Goal: Navigation & Orientation: Go to known website

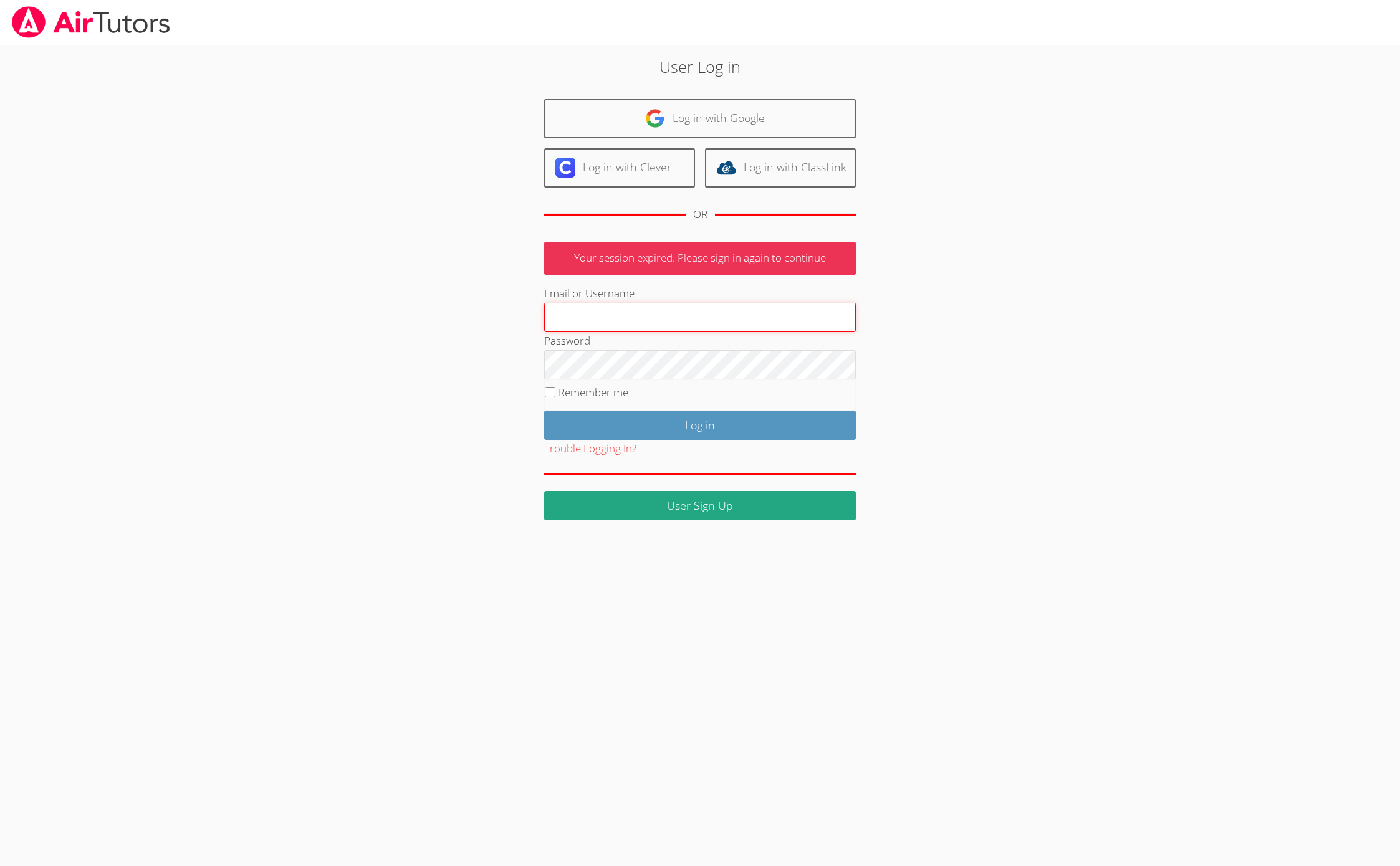
type input "jessicakleinert2@gmail.com"
click at [553, 390] on input "Remember me" at bounding box center [550, 392] width 11 height 11
checkbox input "true"
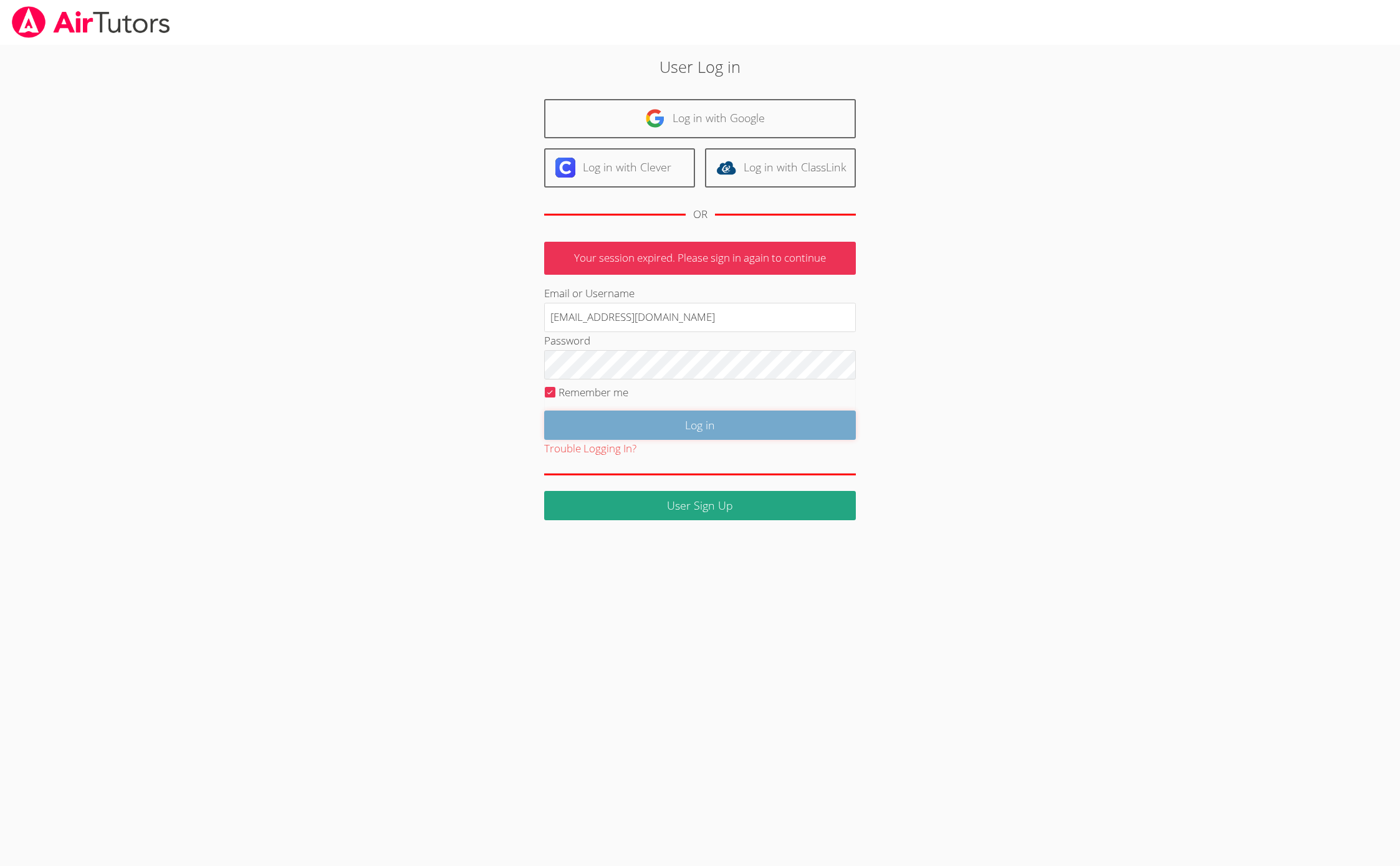
click at [692, 421] on input "Log in" at bounding box center [700, 426] width 311 height 29
